Goal: Task Accomplishment & Management: Use online tool/utility

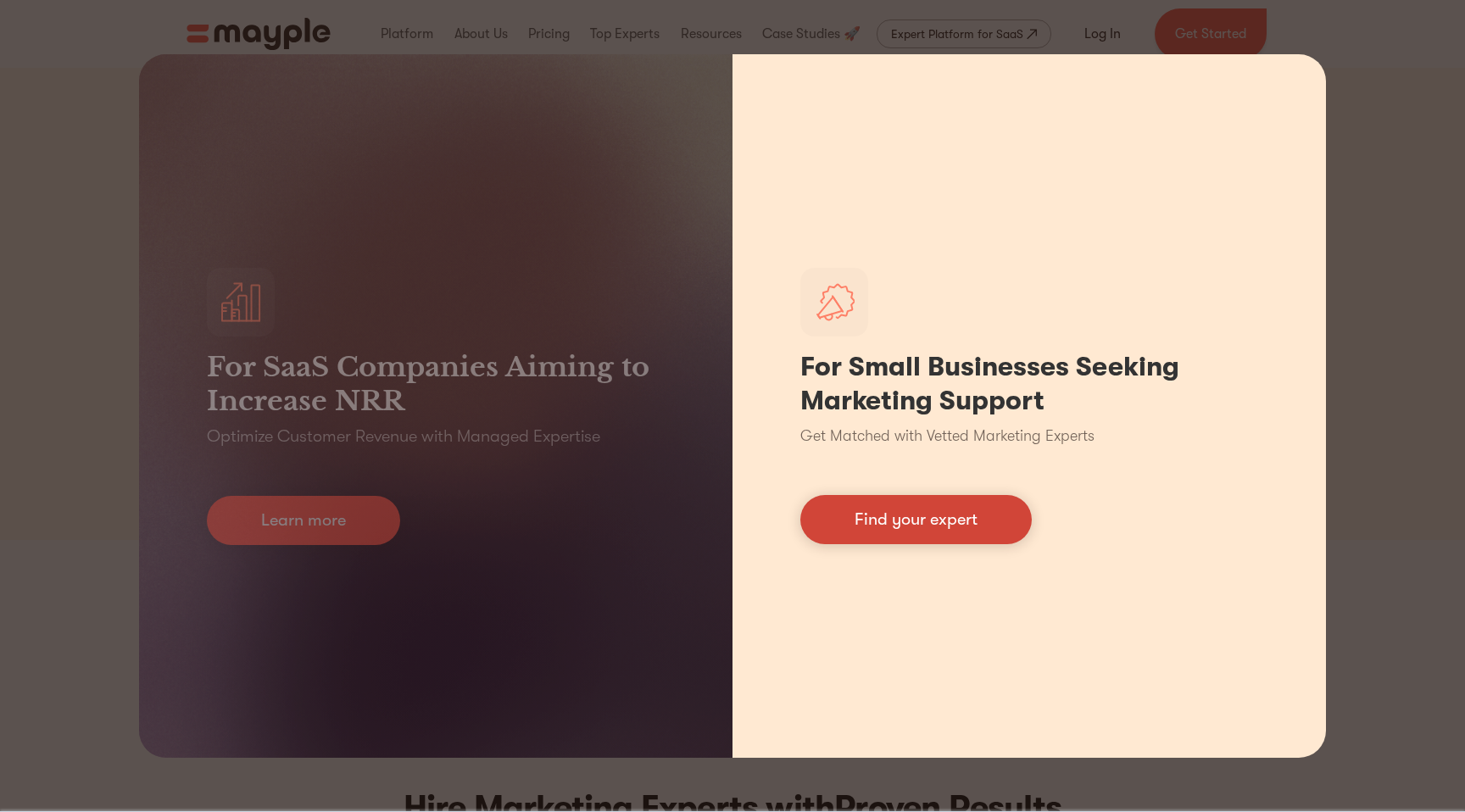
click at [853, 534] on link "Find your expert" at bounding box center [916, 519] width 232 height 49
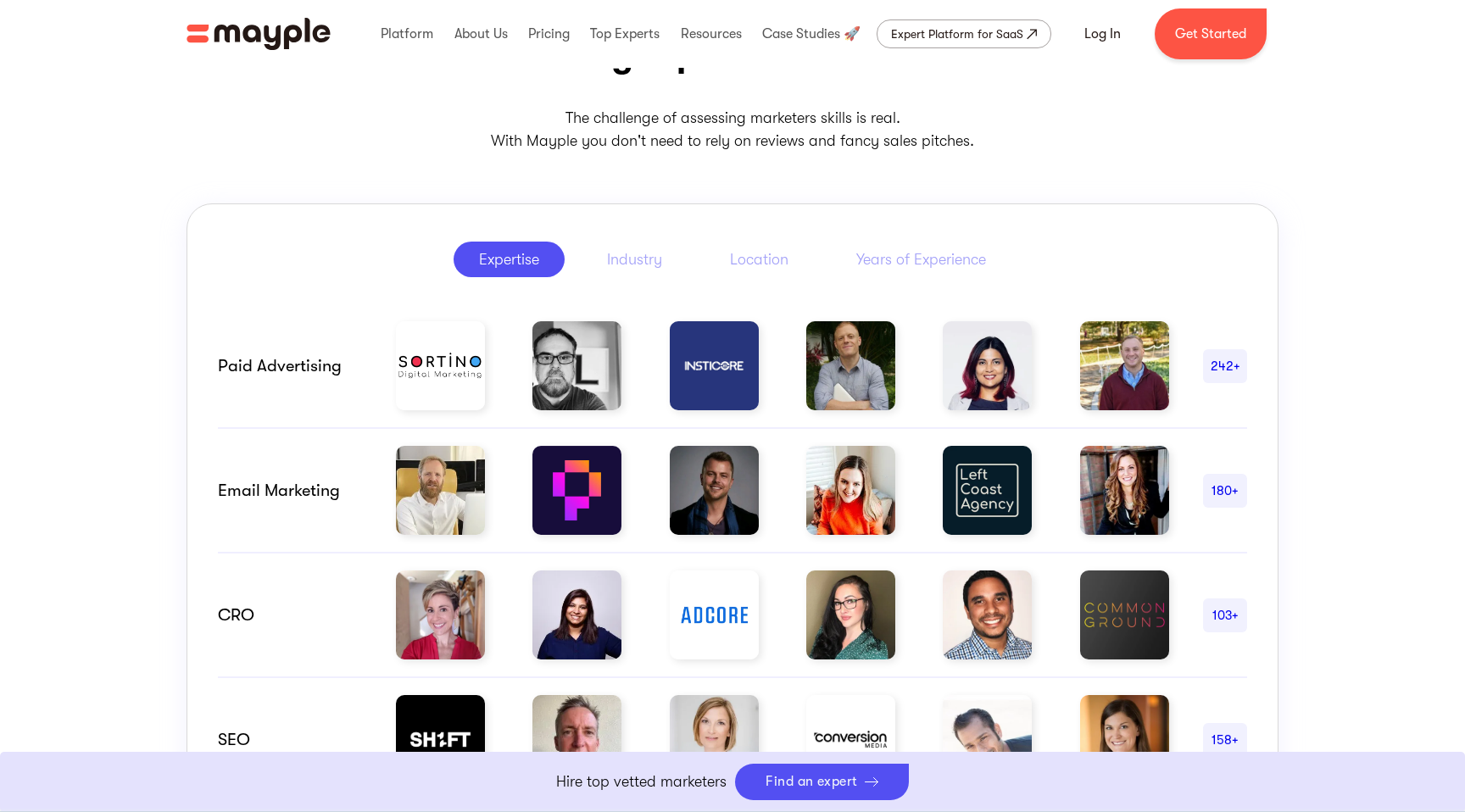
scroll to position [752, 0]
click at [851, 375] on img at bounding box center [850, 365] width 89 height 89
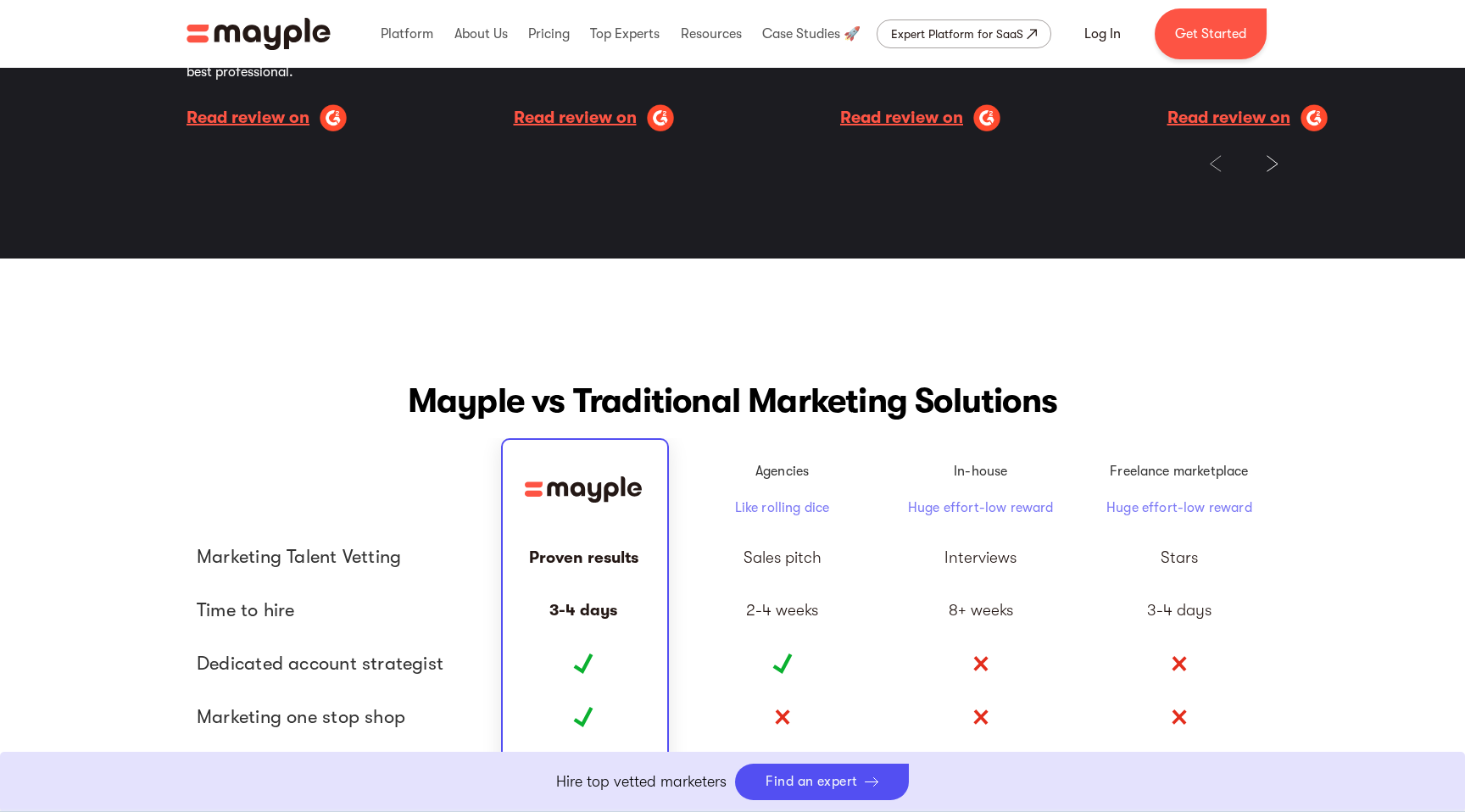
scroll to position [3736, 0]
